Goal: Task Accomplishment & Management: Manage account settings

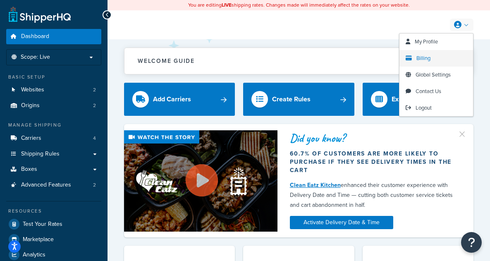
click at [423, 59] on span "Billing" at bounding box center [423, 58] width 14 height 8
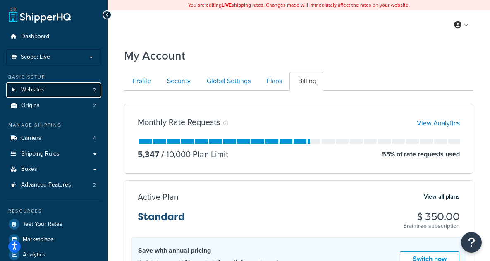
click at [81, 88] on link "Websites 2" at bounding box center [53, 89] width 95 height 15
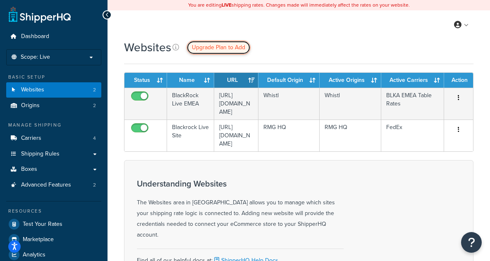
click at [224, 47] on span "Upgrade Plan to Add" at bounding box center [218, 47] width 53 height 9
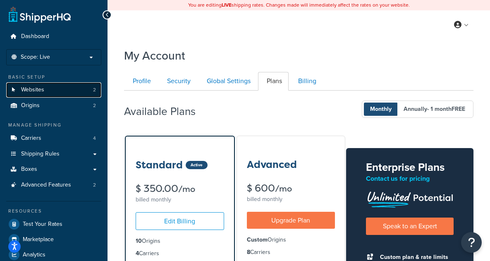
click at [50, 93] on link "Websites 2" at bounding box center [53, 89] width 95 height 15
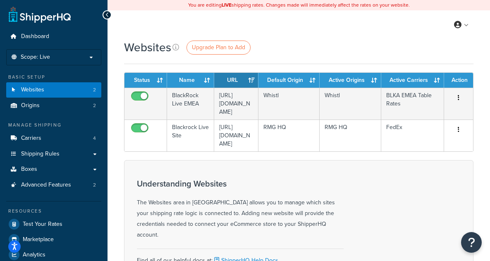
click at [348, 29] on div "My Profile Billing Global Settings Contact Us Logout" at bounding box center [298, 24] width 382 height 29
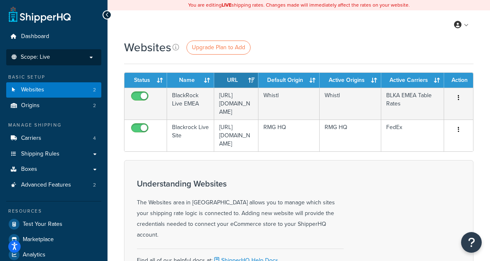
click at [85, 64] on li "Scope: Live Development Integration Test" at bounding box center [53, 57] width 95 height 16
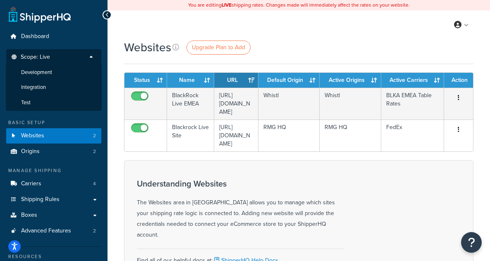
click at [85, 64] on p "Scope: Live" at bounding box center [54, 59] width 88 height 11
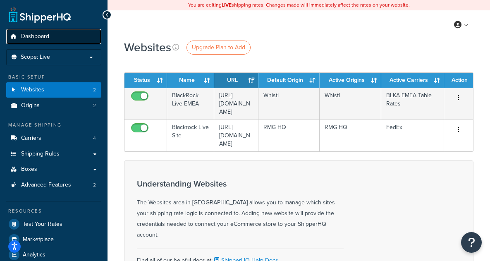
click at [36, 36] on span "Dashboard" at bounding box center [35, 36] width 28 height 7
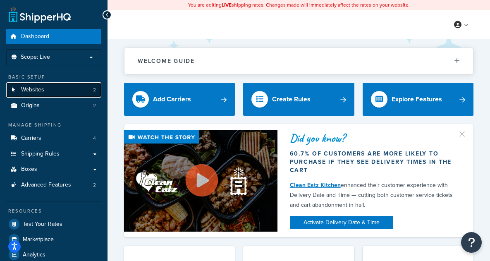
click at [74, 88] on link "Websites 2" at bounding box center [53, 89] width 95 height 15
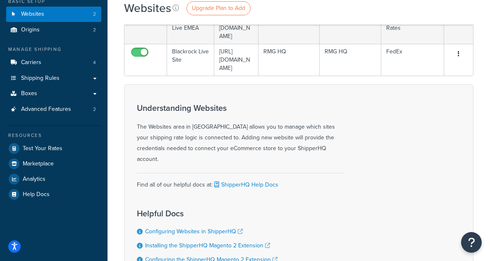
scroll to position [86, 0]
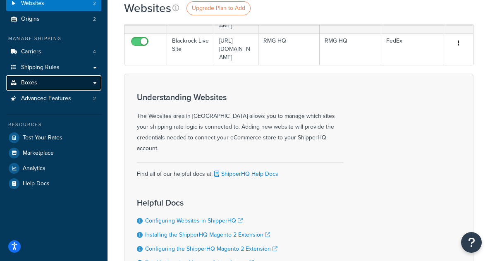
click at [96, 85] on link "Boxes" at bounding box center [53, 82] width 95 height 15
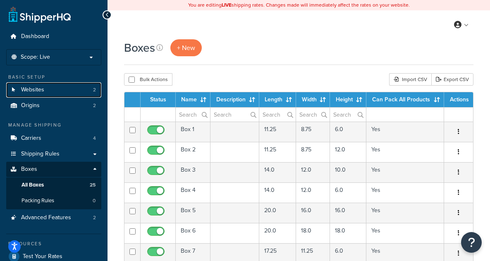
click at [96, 85] on link "Websites 2" at bounding box center [53, 89] width 95 height 15
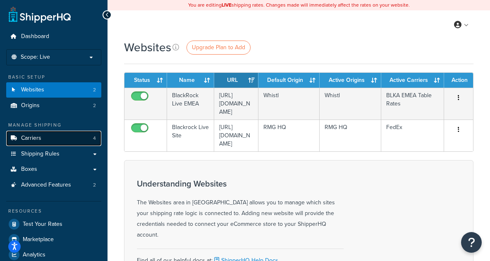
click at [77, 140] on link "Carriers 4" at bounding box center [53, 138] width 95 height 15
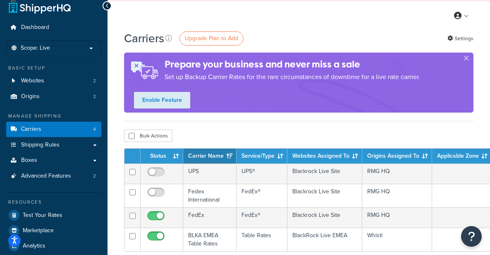
scroll to position [8, 0]
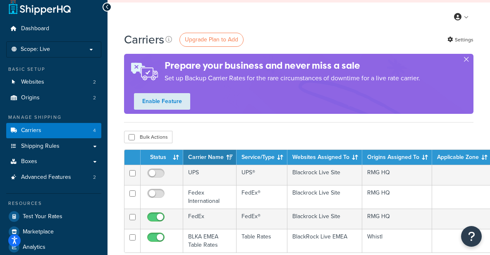
click at [467, 60] on button "button" at bounding box center [466, 61] width 2 height 2
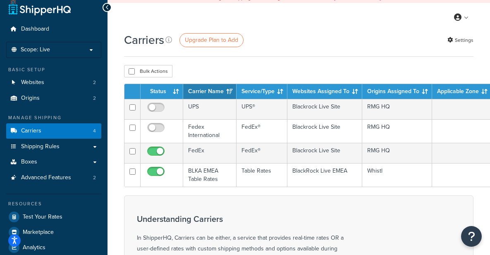
scroll to position [0, 0]
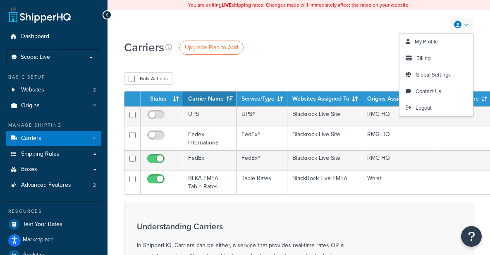
click at [358, 43] on div "Carriers Upgrade Plan to Add Settings" at bounding box center [298, 47] width 349 height 16
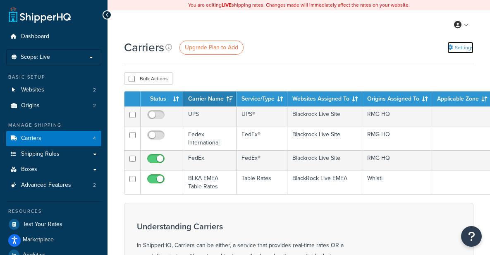
click at [459, 47] on link "Settings" at bounding box center [460, 48] width 26 height 12
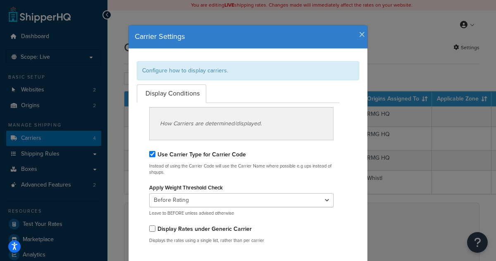
click at [359, 36] on icon "button" at bounding box center [362, 34] width 6 height 7
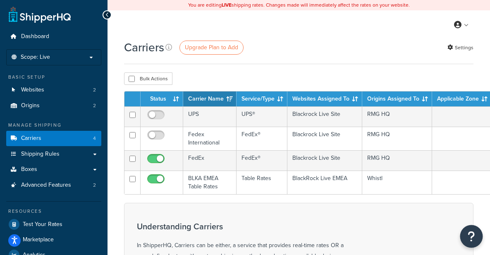
click at [474, 233] on icon "Open Resource Center" at bounding box center [471, 236] width 8 height 12
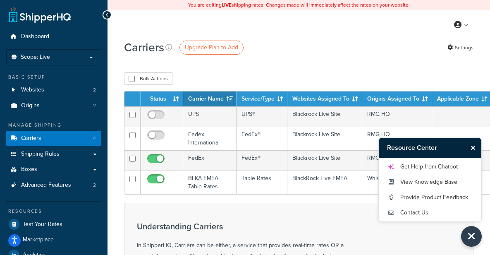
click at [16, 241] on icon "Open accessiBe: accessibility options, statement and help" at bounding box center [14, 240] width 7 height 9
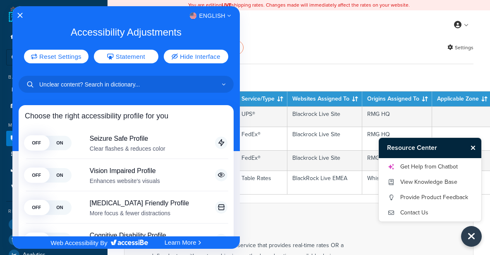
click at [312, 63] on div at bounding box center [245, 127] width 490 height 255
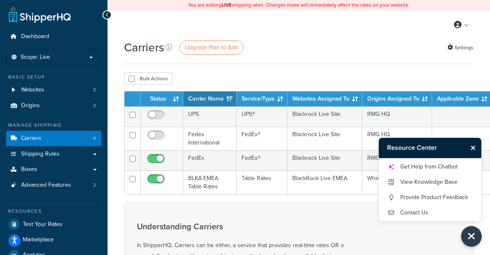
click at [475, 147] on button "Close Resource Center" at bounding box center [474, 148] width 14 height 10
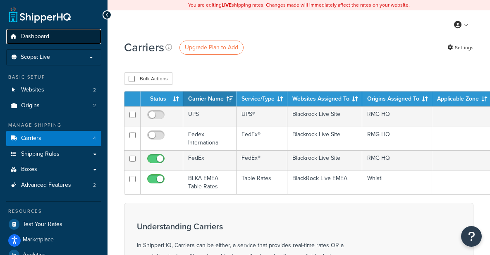
click at [41, 35] on span "Dashboard" at bounding box center [35, 36] width 28 height 7
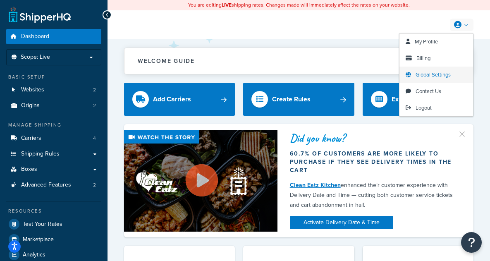
click at [433, 70] on link "Global Settings" at bounding box center [436, 75] width 74 height 17
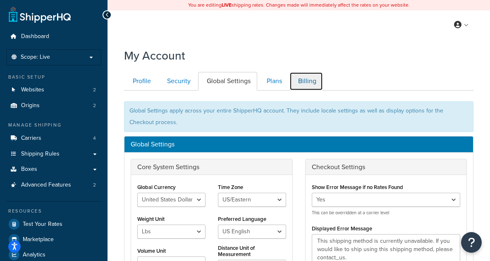
click at [309, 82] on link "Billing" at bounding box center [305, 81] width 33 height 19
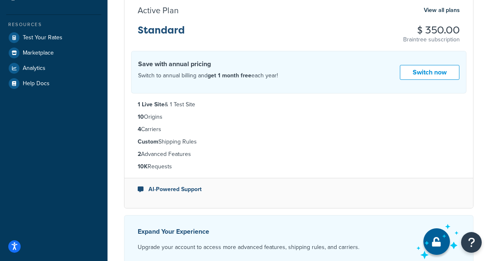
scroll to position [172, 0]
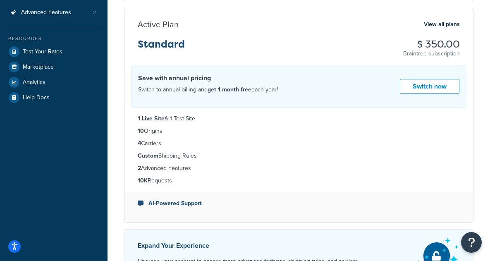
drag, startPoint x: 485, startPoint y: 131, endPoint x: 484, endPoint y: 102, distance: 28.9
click at [484, 102] on div "My Account Contact Us Send Us A Message Contact Information Name * Email * Comp…" at bounding box center [298, 215] width 382 height 689
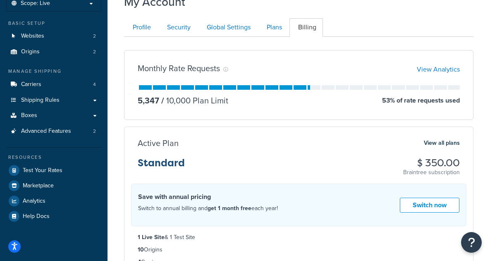
scroll to position [0, 0]
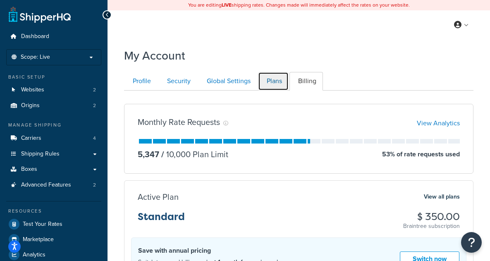
click at [276, 79] on link "Plans" at bounding box center [273, 81] width 31 height 19
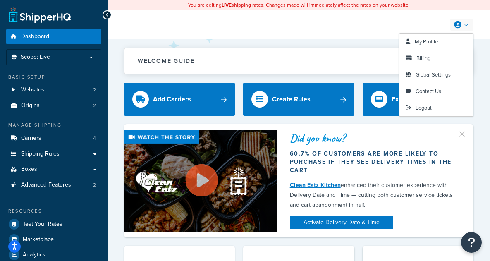
click at [465, 24] on link at bounding box center [462, 25] width 24 height 12
click at [432, 104] on link "Logout" at bounding box center [436, 108] width 74 height 17
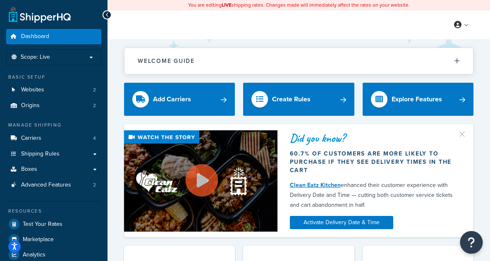
click at [473, 240] on icon "Open Resource Center" at bounding box center [471, 242] width 8 height 12
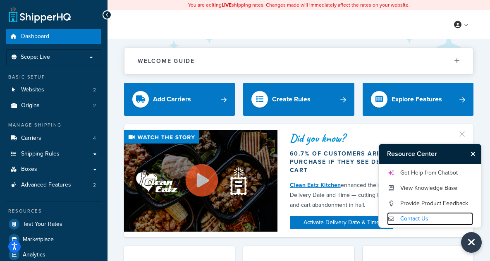
click at [421, 216] on link "Contact Us" at bounding box center [430, 218] width 86 height 13
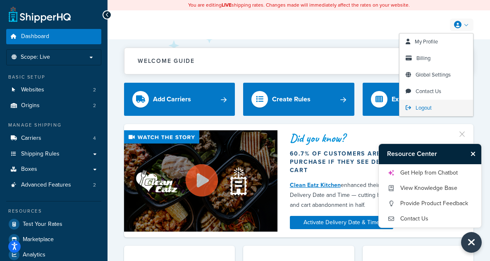
click at [429, 109] on span "Logout" at bounding box center [423, 108] width 16 height 8
